Goal: Transaction & Acquisition: Book appointment/travel/reservation

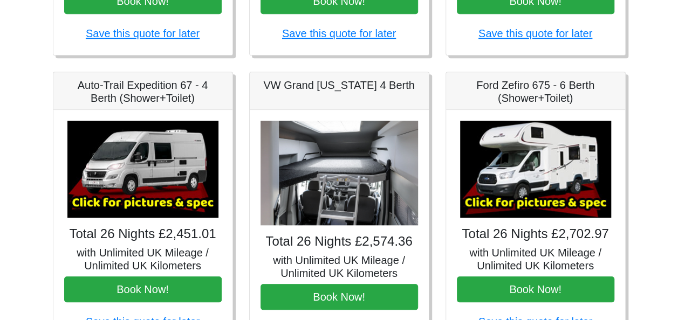
scroll to position [390, 0]
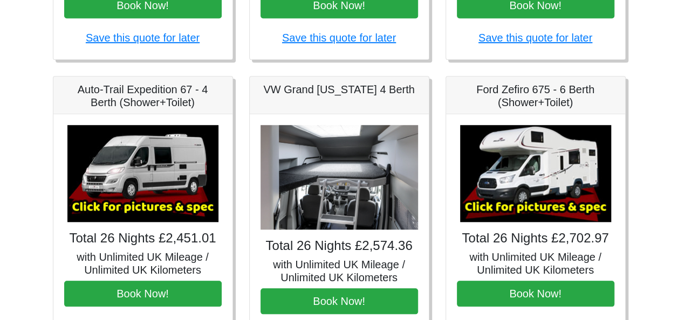
click at [160, 98] on h5 "Auto-Trail Expedition 67 - 4 Berth (Shower+Toilet)" at bounding box center [143, 96] width 158 height 26
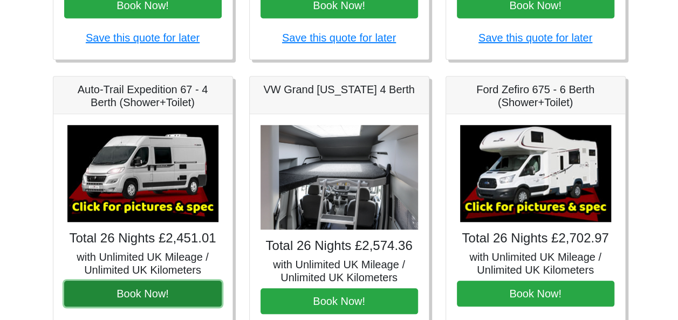
click at [141, 283] on button "Book Now!" at bounding box center [143, 294] width 158 height 26
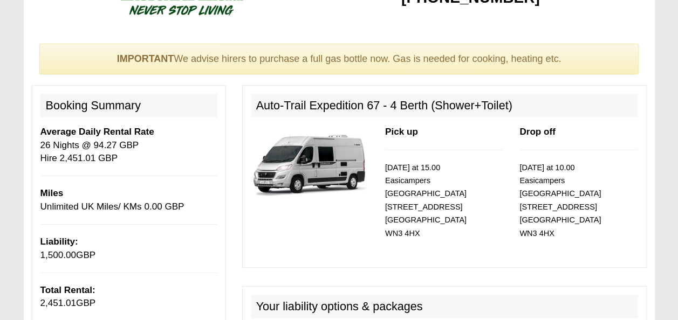
scroll to position [36, 0]
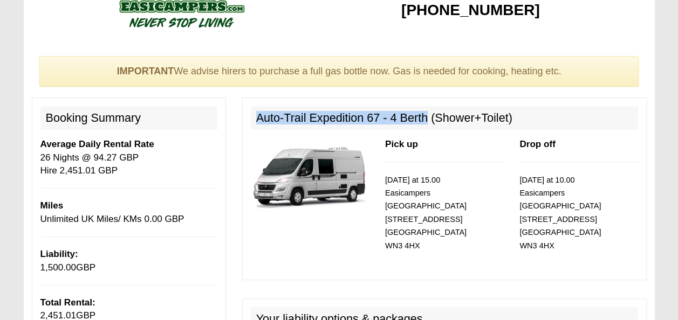
drag, startPoint x: 258, startPoint y: 117, endPoint x: 427, endPoint y: 124, distance: 169.5
click at [427, 124] on h2 "Auto-Trail Expedition 67 - 4 Berth (Shower+Toilet)" at bounding box center [444, 118] width 387 height 24
copy h2 "Auto-Trail Expedition 67 - 4 Berth"
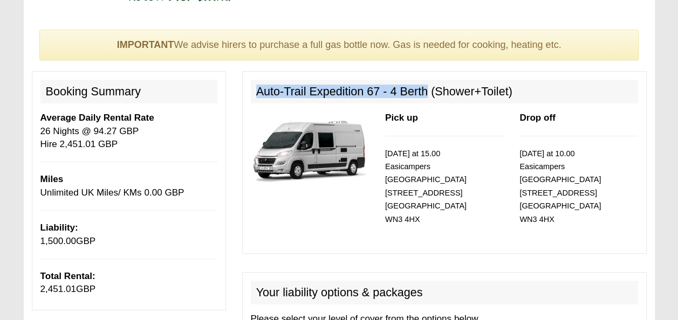
scroll to position [63, 0]
